Goal: Communication & Community: Answer question/provide support

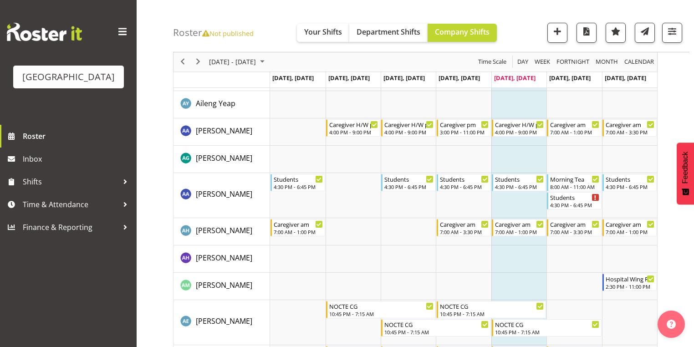
scroll to position [109, 0]
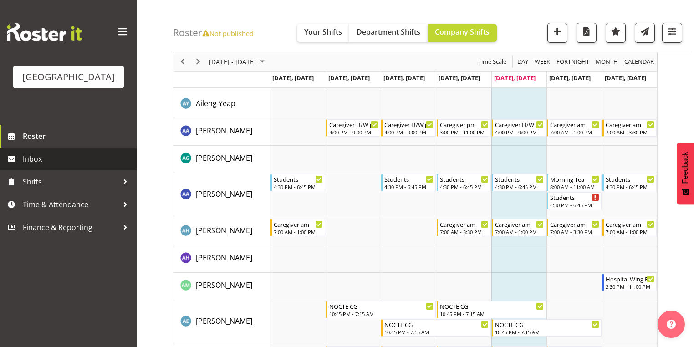
click at [39, 166] on span "Inbox" at bounding box center [77, 159] width 109 height 14
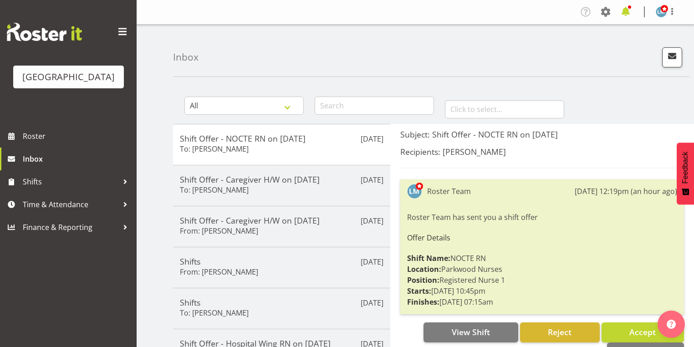
click at [627, 11] on span at bounding box center [626, 12] width 15 height 15
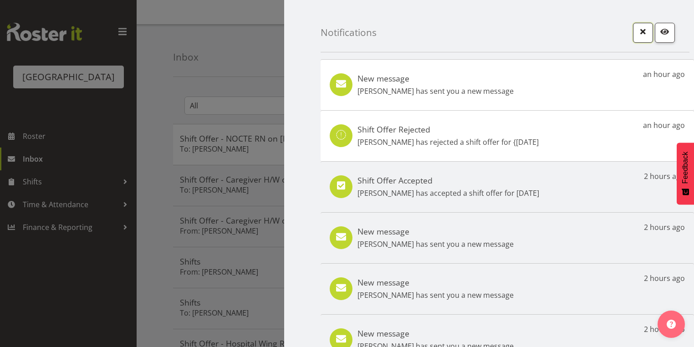
click at [637, 34] on span "button" at bounding box center [643, 32] width 12 height 12
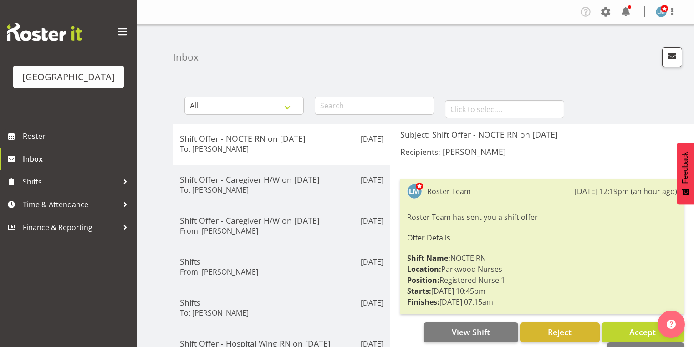
scroll to position [146, 0]
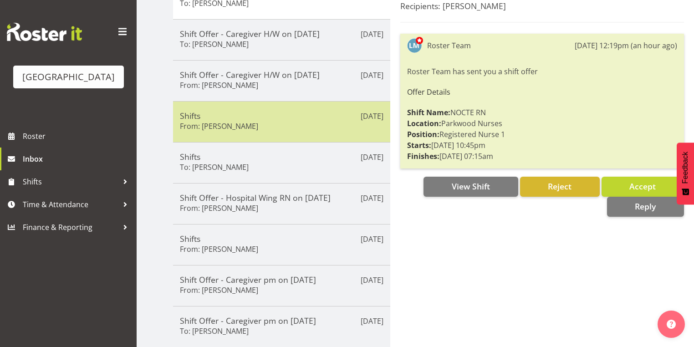
click at [303, 118] on h5 "Shifts" at bounding box center [282, 116] width 204 height 10
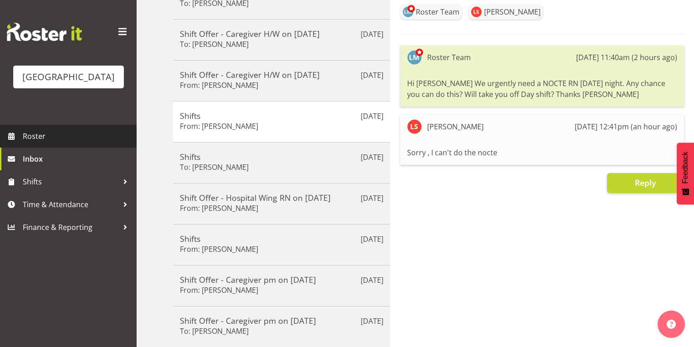
click at [37, 143] on span "Roster" at bounding box center [77, 136] width 109 height 14
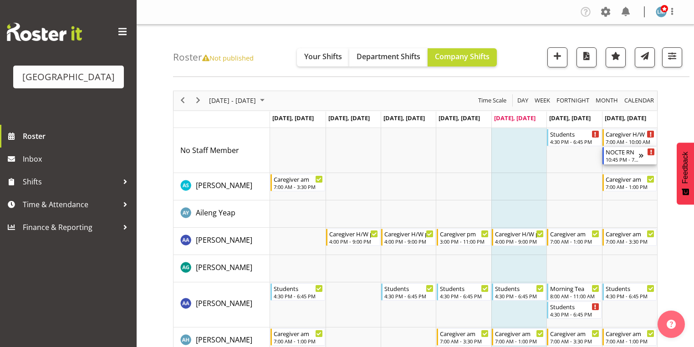
click at [618, 153] on div "NOCTE RN" at bounding box center [622, 151] width 33 height 9
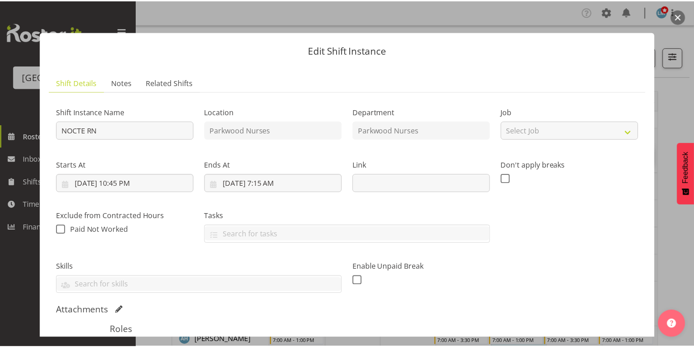
scroll to position [109, 0]
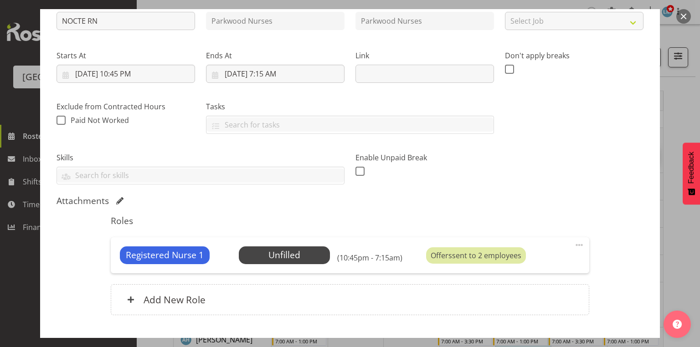
click at [683, 15] on button "button" at bounding box center [683, 16] width 15 height 15
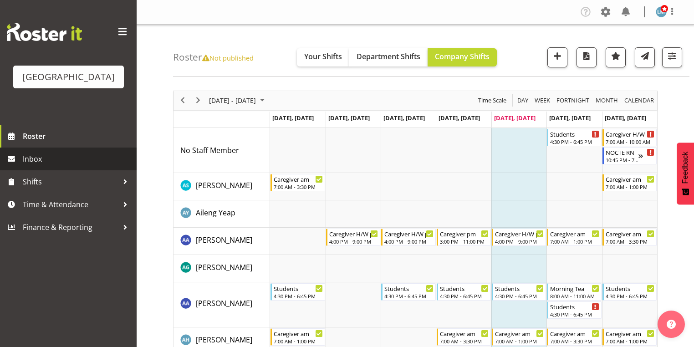
click at [36, 166] on span "Inbox" at bounding box center [77, 159] width 109 height 14
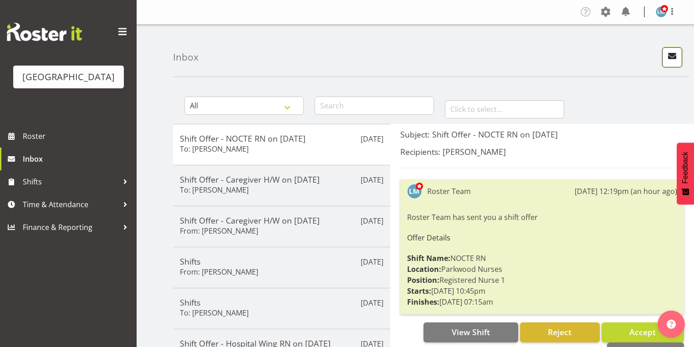
click at [677, 55] on span "button" at bounding box center [672, 56] width 12 height 12
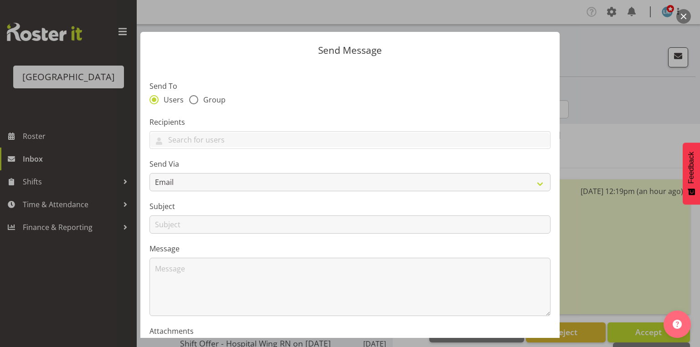
click at [684, 12] on button "button" at bounding box center [683, 16] width 15 height 15
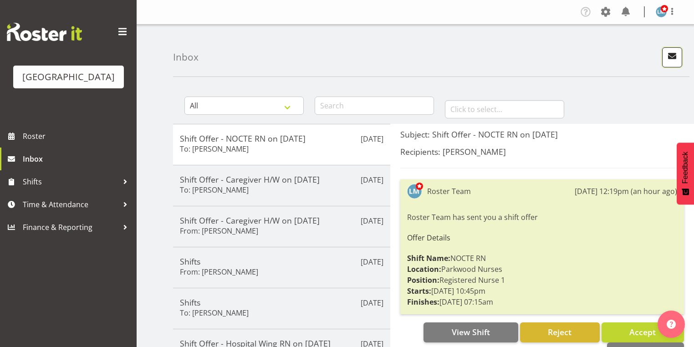
click at [671, 55] on span "button" at bounding box center [672, 56] width 12 height 12
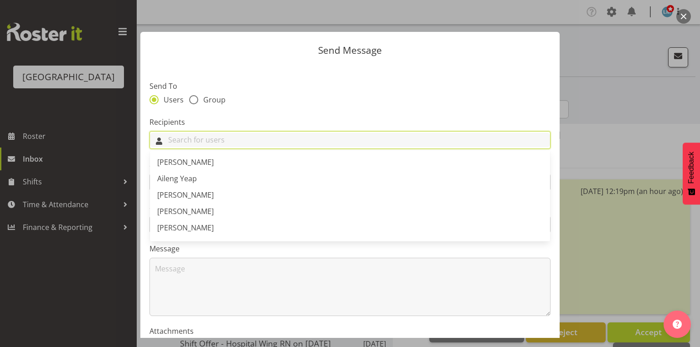
click at [241, 143] on input "text" at bounding box center [350, 140] width 400 height 14
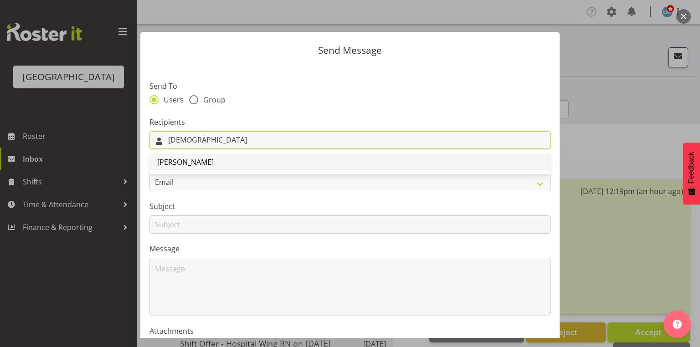
type input "Arian"
click at [214, 159] on link "[PERSON_NAME]" at bounding box center [350, 162] width 400 height 16
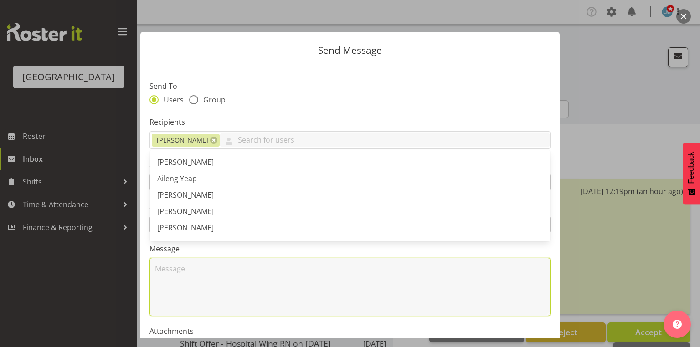
click at [224, 287] on textarea at bounding box center [349, 287] width 401 height 58
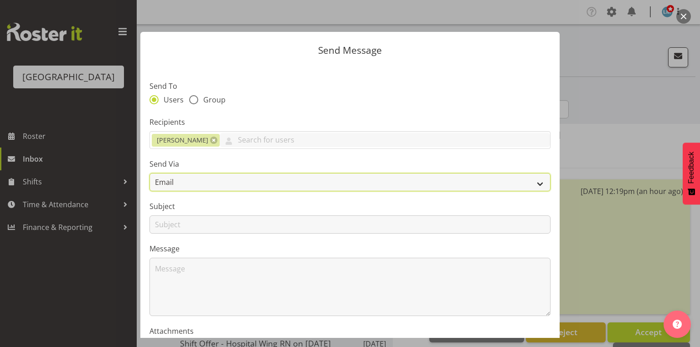
drag, startPoint x: 534, startPoint y: 185, endPoint x: 525, endPoint y: 185, distance: 9.6
click at [534, 185] on select "Email SMS" at bounding box center [349, 182] width 401 height 18
select select "sms"
click at [149, 173] on select "Email SMS" at bounding box center [349, 182] width 401 height 18
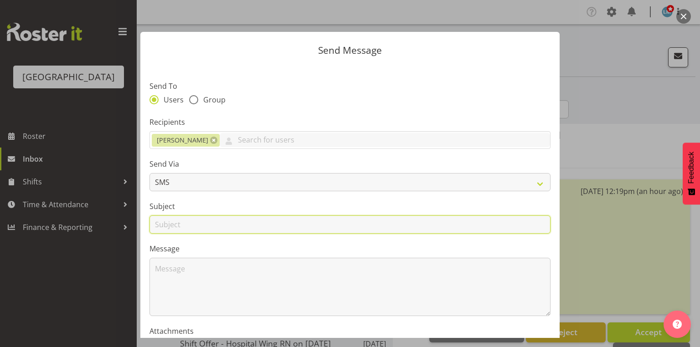
click at [165, 223] on input "text" at bounding box center [349, 224] width 401 height 18
type input "Shifts"
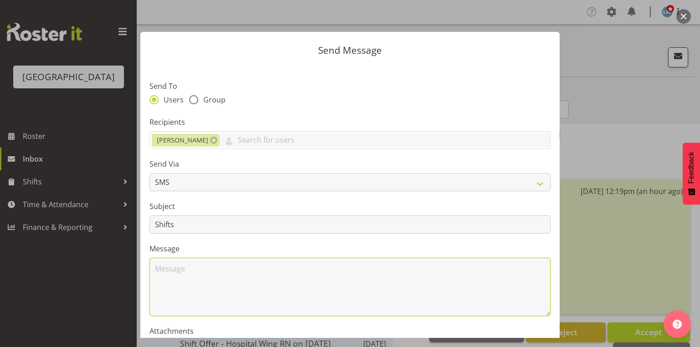
click at [194, 279] on textarea at bounding box center [349, 287] width 401 height 58
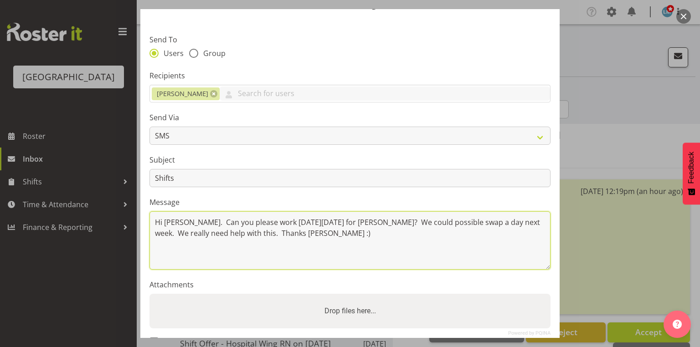
scroll to position [110, 0]
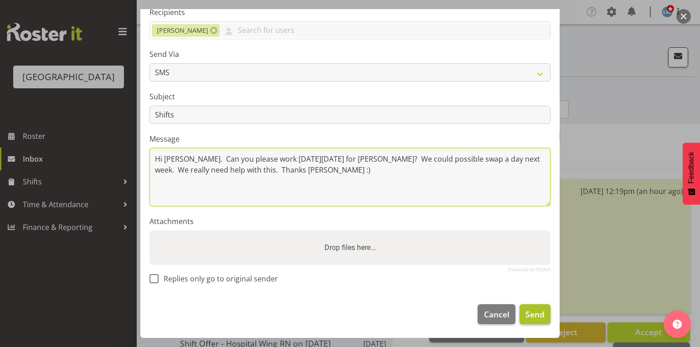
type textarea "Hi Arianna. Can you please work this Sunday 12 October for Masi? We could possi…"
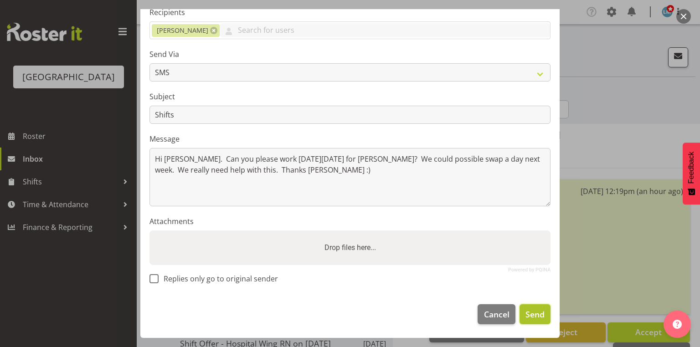
click at [525, 313] on span "Send" at bounding box center [534, 314] width 19 height 12
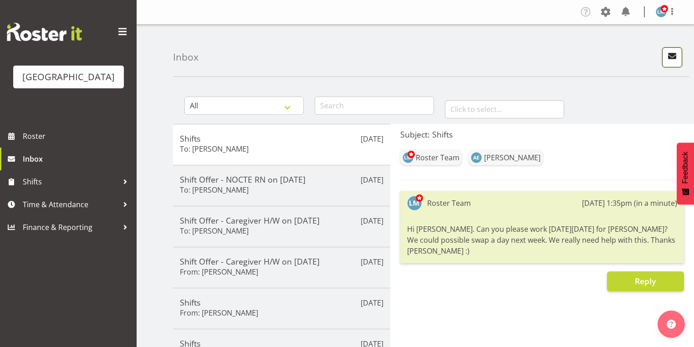
click at [672, 57] on span "button" at bounding box center [672, 56] width 12 height 12
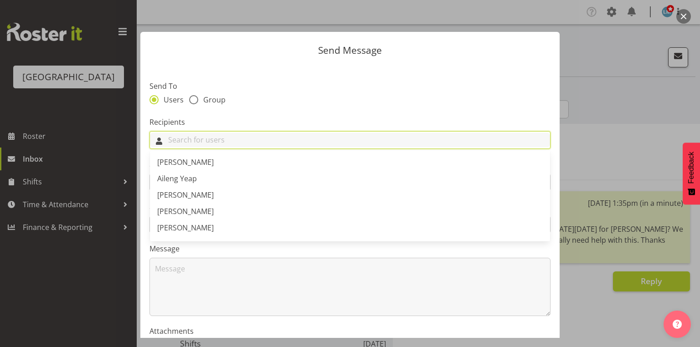
click at [287, 137] on input "text" at bounding box center [350, 140] width 400 height 14
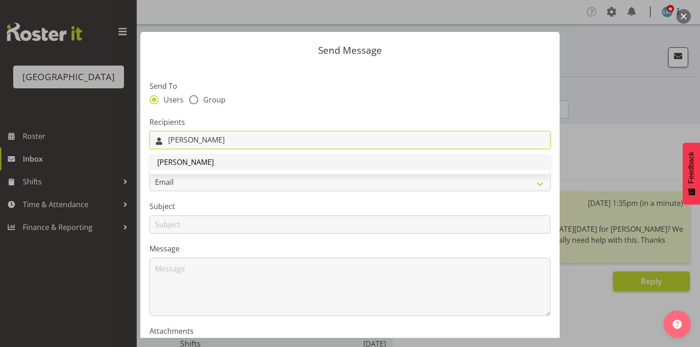
type input "Heid"
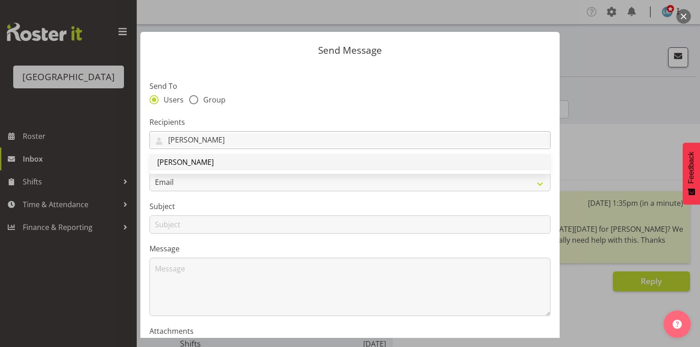
click at [204, 164] on span "[PERSON_NAME]" at bounding box center [185, 162] width 56 height 10
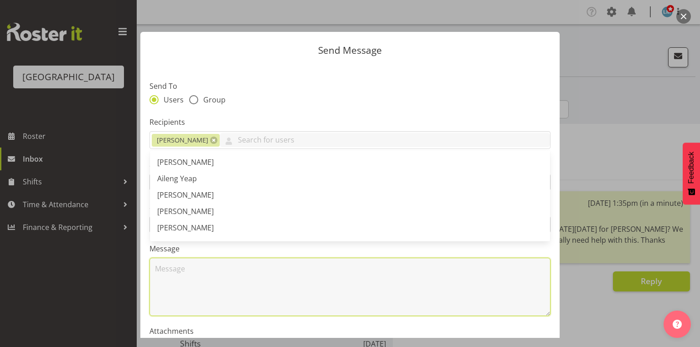
click at [211, 278] on textarea at bounding box center [349, 287] width 401 height 58
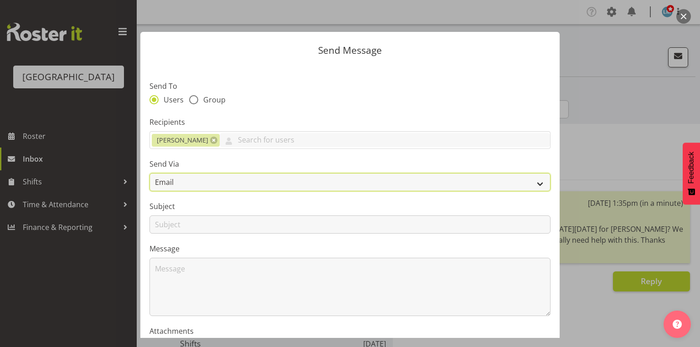
click at [533, 184] on select "Email SMS" at bounding box center [349, 182] width 401 height 18
select select "sms"
click at [149, 173] on select "Email SMS" at bounding box center [349, 182] width 401 height 18
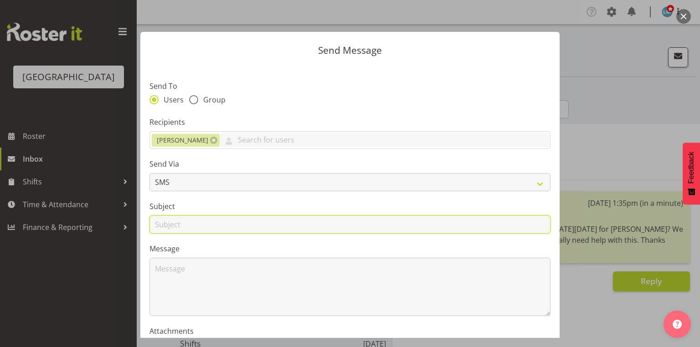
click at [163, 226] on input "text" at bounding box center [349, 224] width 401 height 18
type input "Shifts"
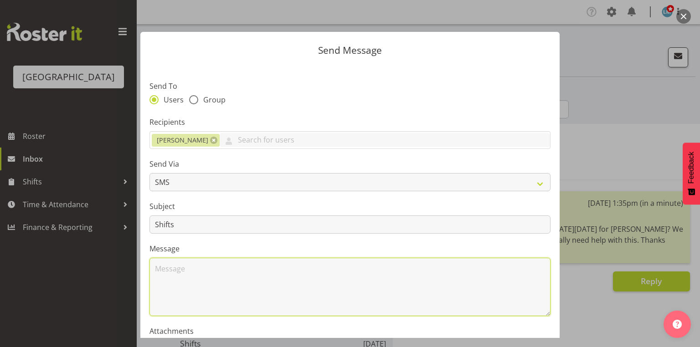
click at [203, 284] on textarea at bounding box center [349, 287] width 401 height 58
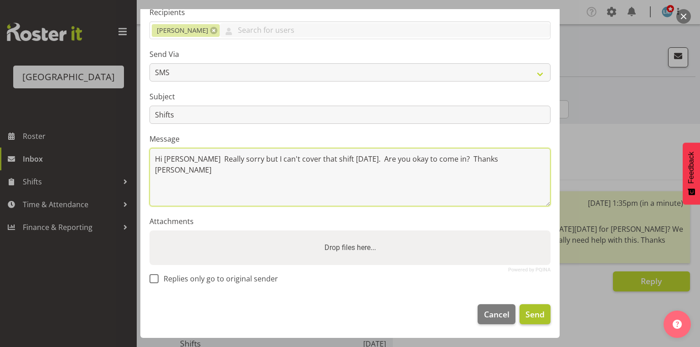
type textarea "Hi Heidi Really sorry but I can't cover that shift today. Are you okay to come …"
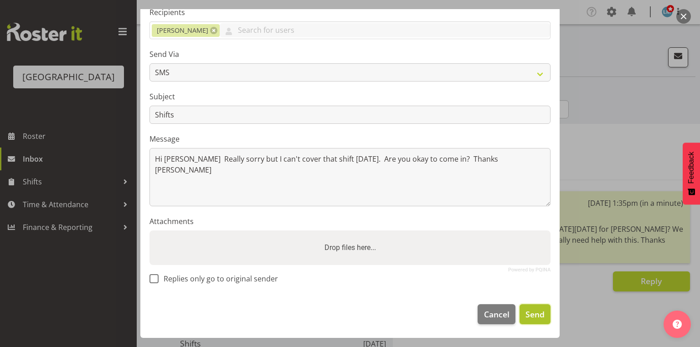
click at [530, 310] on span "Send" at bounding box center [534, 314] width 19 height 12
